Goal: Navigation & Orientation: Find specific page/section

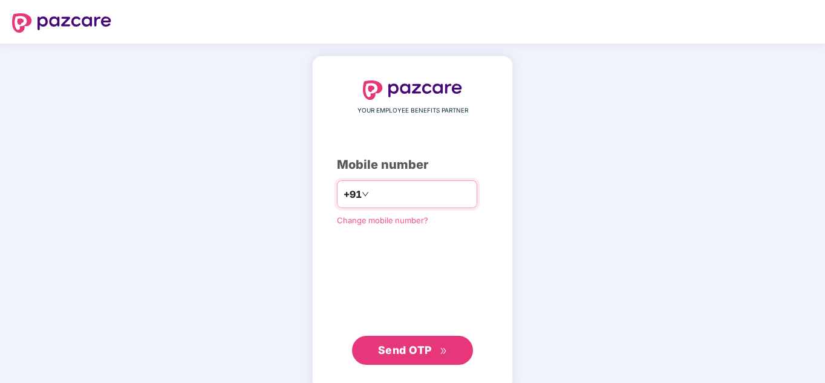
click at [371, 195] on input "number" at bounding box center [420, 193] width 99 height 19
type input "**********"
click at [422, 356] on span "Send OTP" at bounding box center [413, 350] width 70 height 17
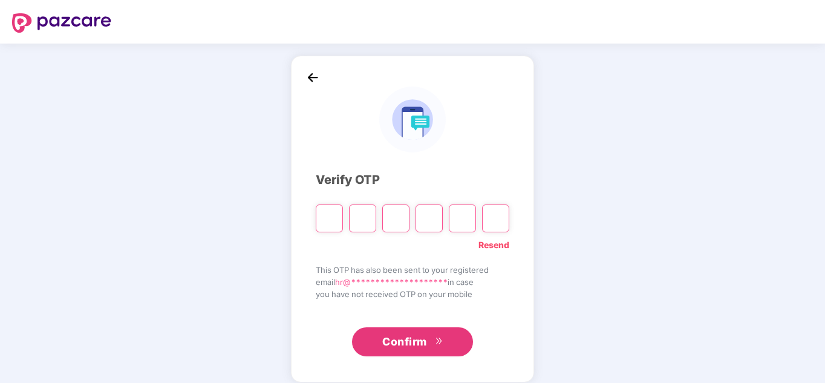
paste input "*"
type input "*"
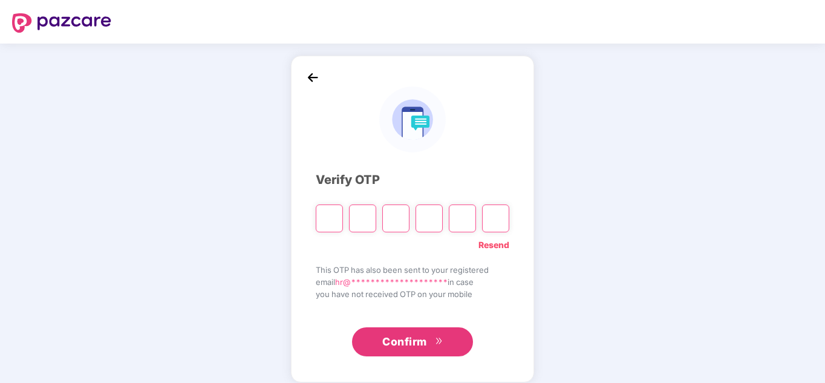
type input "*"
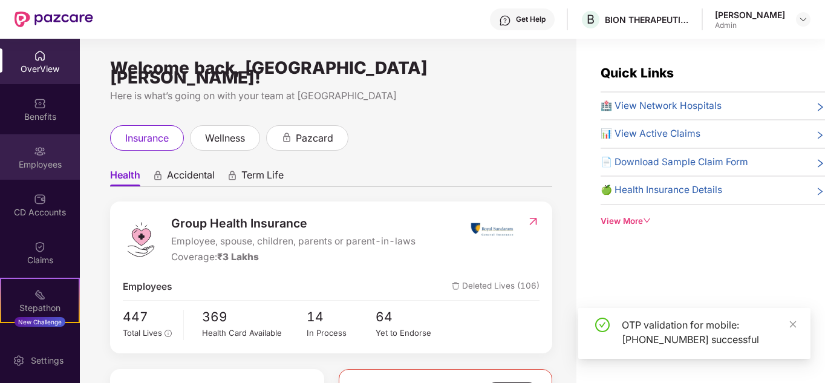
click at [37, 163] on div "Employees" at bounding box center [40, 164] width 80 height 12
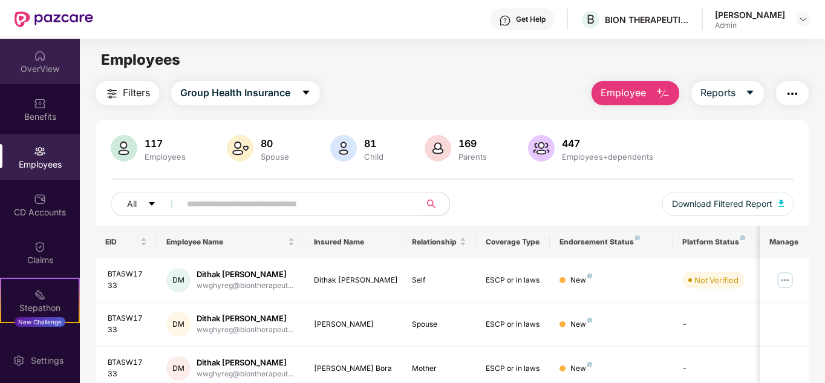
click at [34, 65] on div "OverView" at bounding box center [40, 69] width 80 height 12
